Goal: Transaction & Acquisition: Purchase product/service

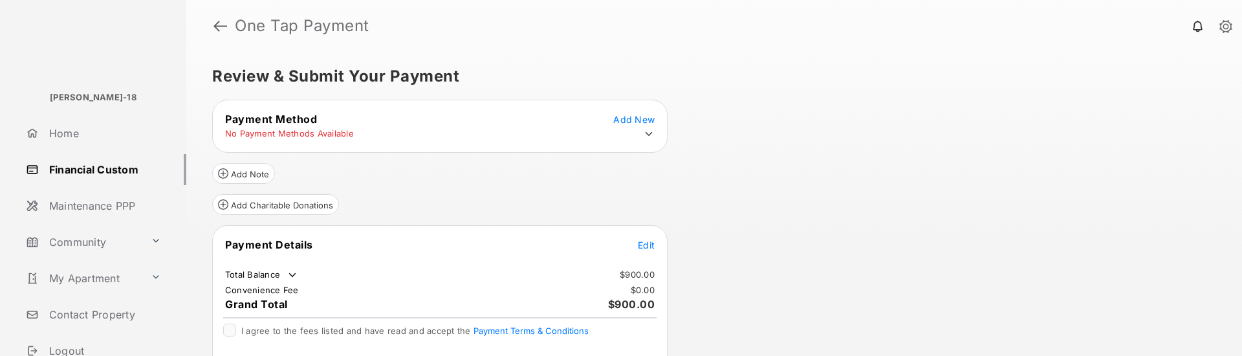
click at [649, 245] on span "Edit" at bounding box center [646, 244] width 17 height 11
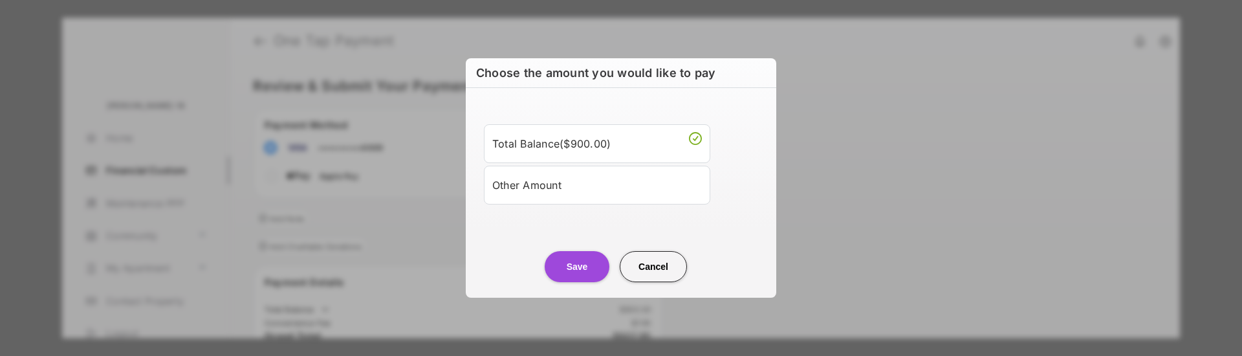
click at [528, 195] on div "Other Amount" at bounding box center [597, 185] width 210 height 22
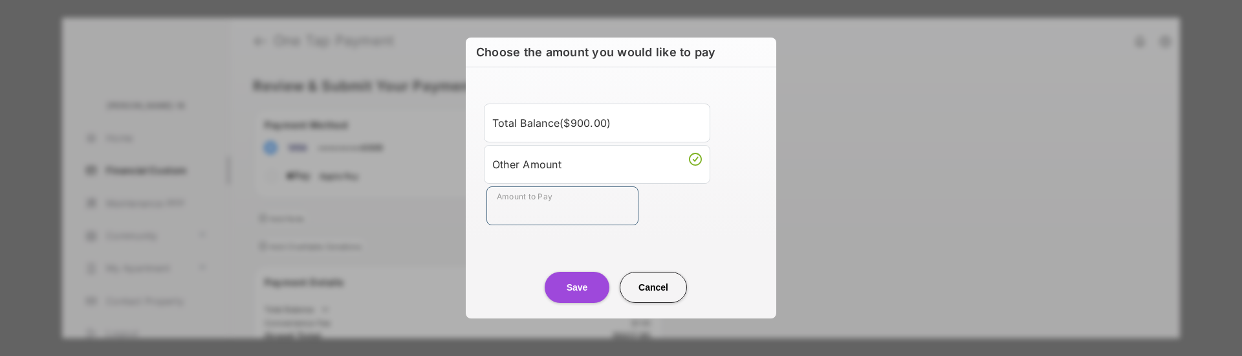
click at [524, 209] on input "Amount to Pay" at bounding box center [562, 205] width 152 height 39
type input "*******"
click at [576, 288] on button "Save" at bounding box center [577, 287] width 65 height 31
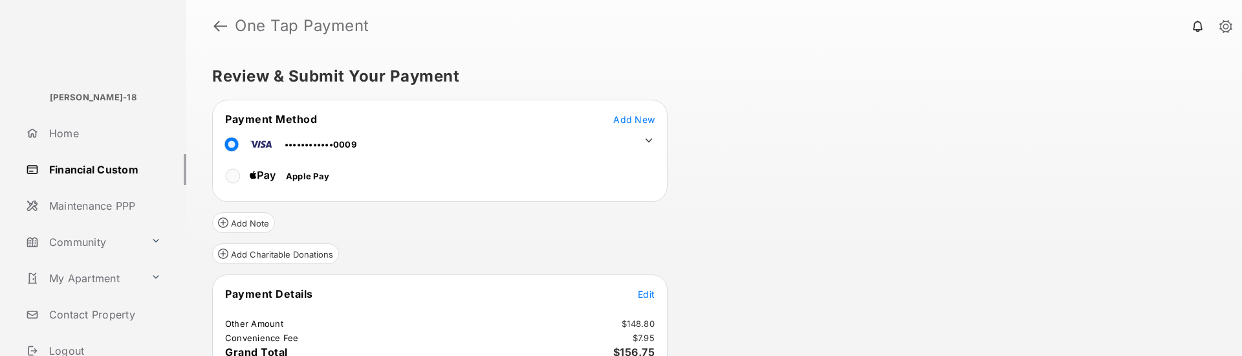
click at [766, 235] on div "Review & Submit Your Payment Payment Method Add New ••••••••••••0009 Apple Pay …" at bounding box center [713, 204] width 1055 height 304
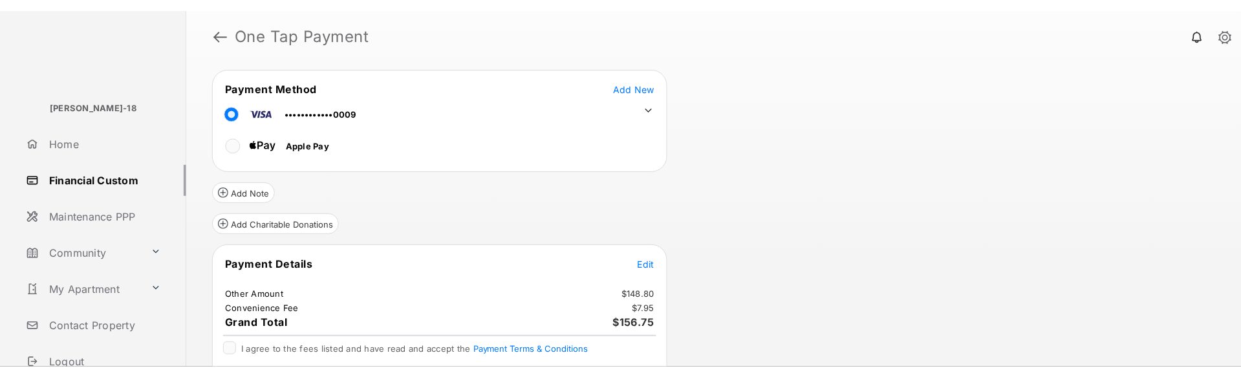
scroll to position [95, 0]
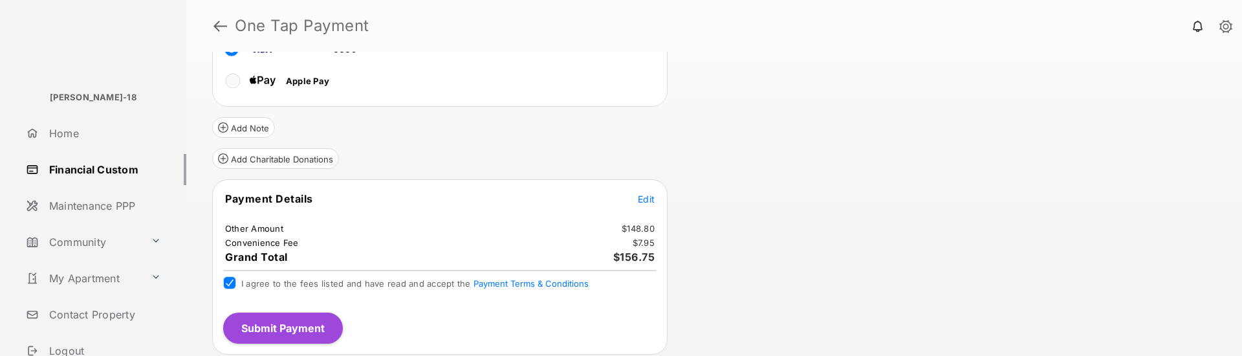
click at [320, 324] on button "Submit Payment" at bounding box center [283, 327] width 120 height 31
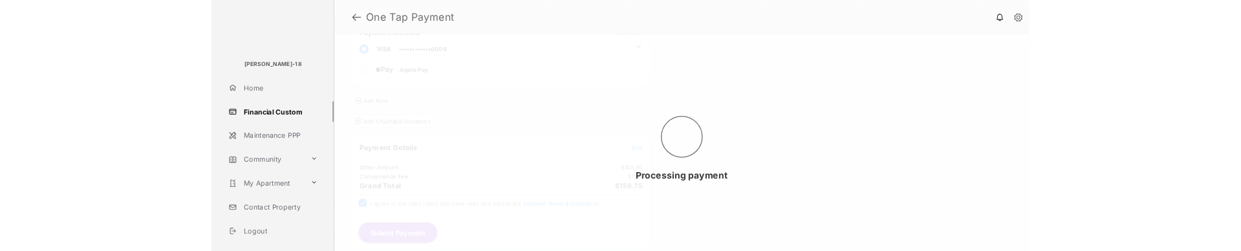
scroll to position [72, 0]
